Goal: Information Seeking & Learning: Find specific fact

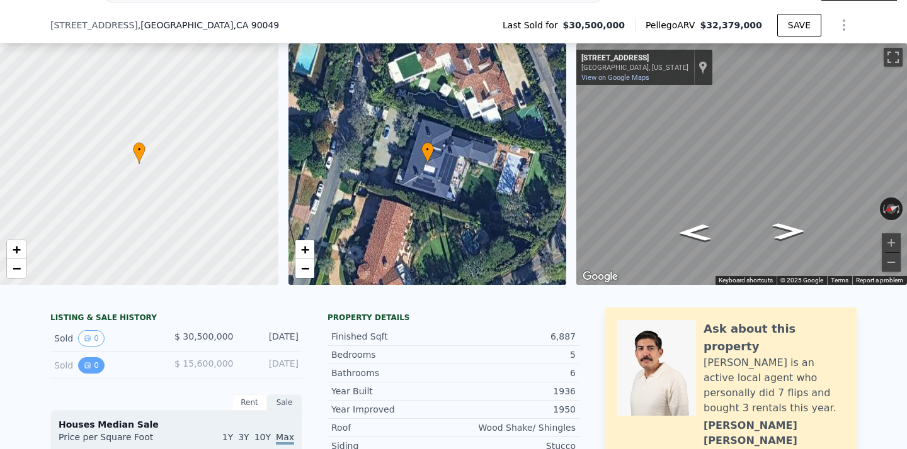
scroll to position [71, 0]
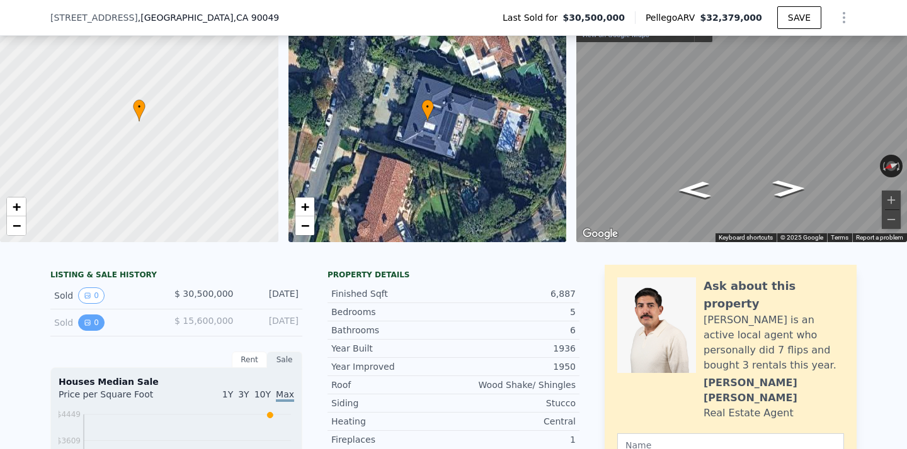
click at [98, 321] on button "0" at bounding box center [91, 323] width 26 height 16
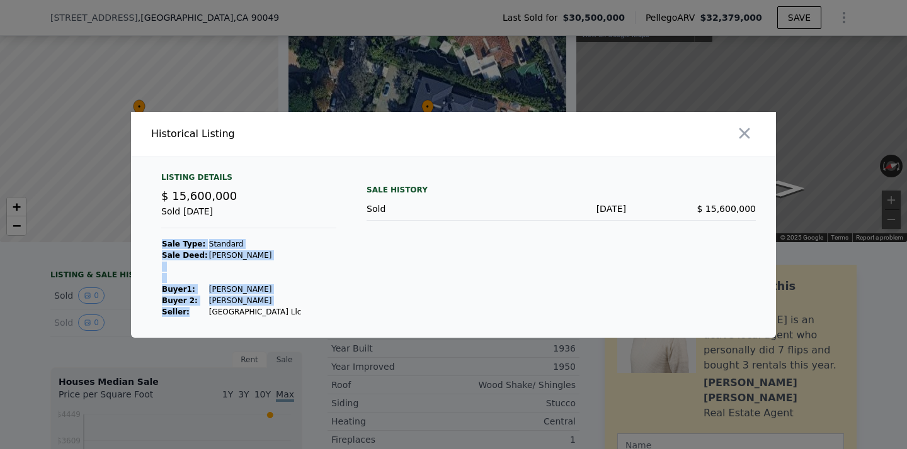
drag, startPoint x: 202, startPoint y: 309, endPoint x: 302, endPoint y: 307, distance: 100.1
click at [302, 307] on div "Listing Details $ 15,600,000 Sold [DATE] Sale Type: Standard Sale Deed: [PERSON…" at bounding box center [248, 244] width 195 height 145
click at [301, 307] on div "Listing Details $ 15,600,000 Sold [DATE] Sale Type: Standard Sale Deed: [PERSON…" at bounding box center [248, 244] width 195 height 145
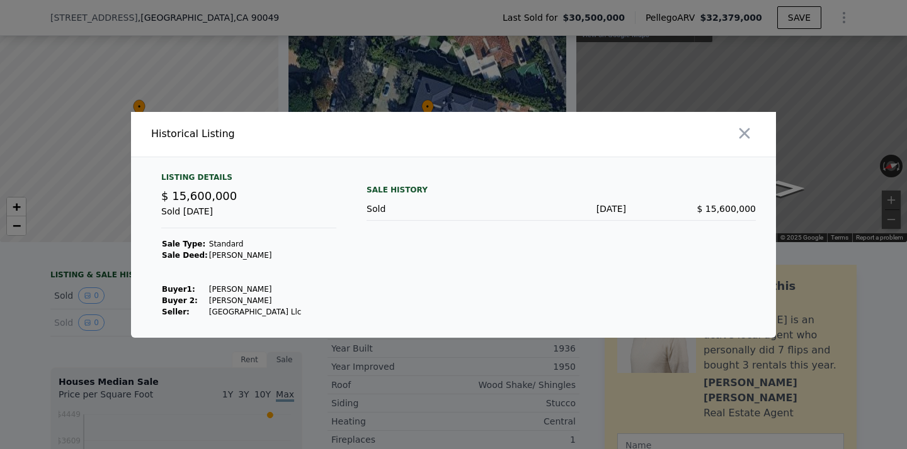
click at [269, 312] on td "[GEOGRAPHIC_DATA] Llc" at bounding box center [255, 312] width 94 height 11
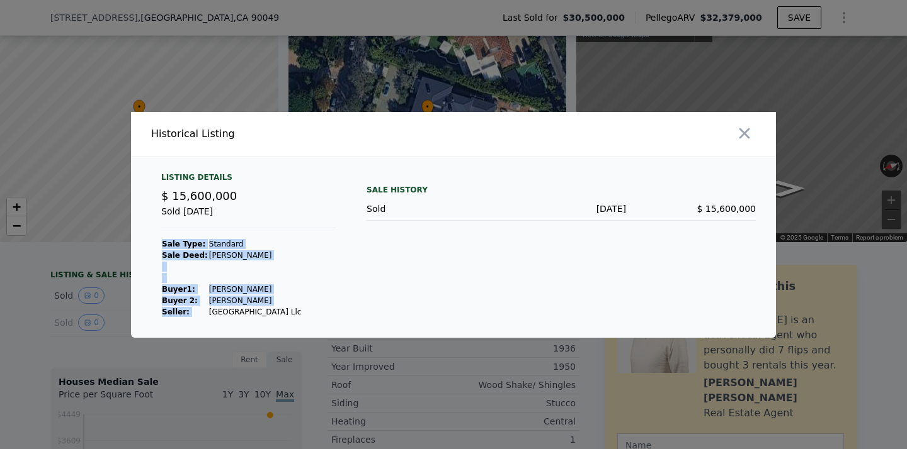
drag, startPoint x: 281, startPoint y: 312, endPoint x: 203, endPoint y: 313, distance: 78.1
click at [203, 313] on div "Listing Details $ 15,600,000 Sold [DATE] Sale Type: Standard Sale Deed: [PERSON…" at bounding box center [248, 244] width 195 height 145
copy tbody "Sale Type: Standard Sale Deed: [PERSON_NAME] 1 : [PERSON_NAME] 2: [PERSON_NAME]…"
click at [284, 307] on div "Listing Details $ 15,600,000 Sold [DATE] Sale Type: Standard Sale Deed: [PERSON…" at bounding box center [248, 244] width 195 height 145
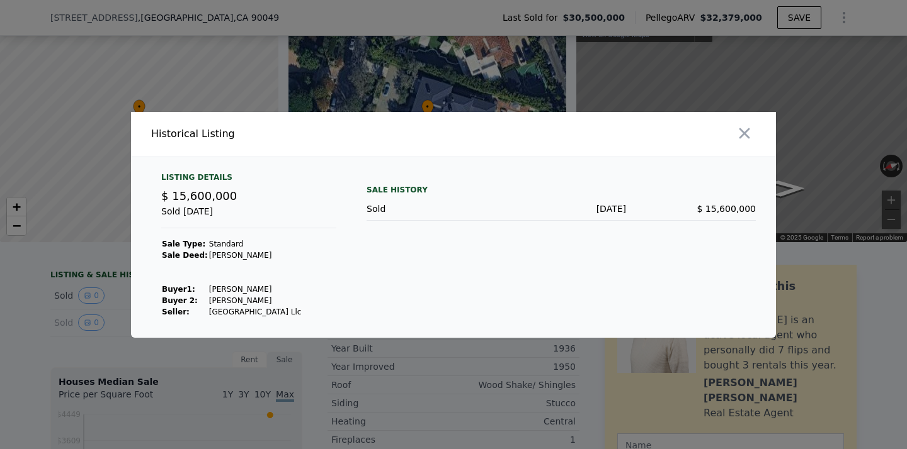
click at [208, 292] on td "[PERSON_NAME]" at bounding box center [255, 289] width 94 height 11
drag, startPoint x: 204, startPoint y: 291, endPoint x: 256, endPoint y: 288, distance: 52.4
click at [256, 288] on td "[PERSON_NAME]" at bounding box center [255, 289] width 94 height 11
copy td "[PERSON_NAME]"
click at [726, 136] on icon "button" at bounding box center [744, 134] width 18 height 18
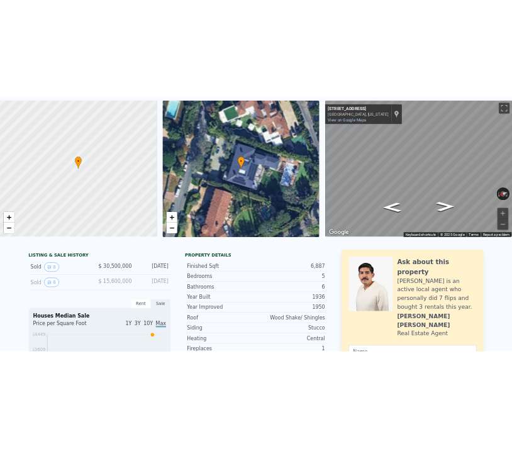
scroll to position [0, 0]
